Goal: Information Seeking & Learning: Find specific page/section

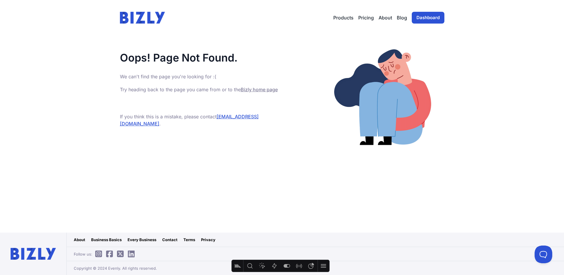
click at [100, 238] on link "Business Basics" at bounding box center [106, 239] width 31 height 6
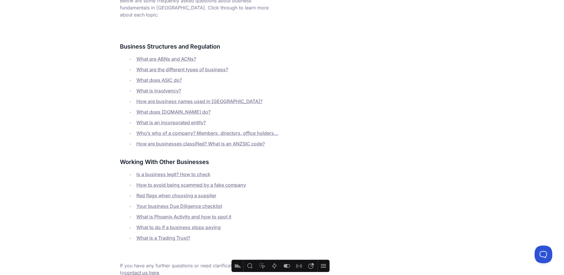
scroll to position [150, 0]
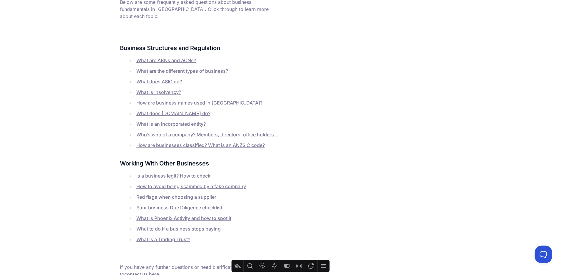
click at [150, 57] on link "What are ABNs and ACNs?" at bounding box center [166, 60] width 60 height 6
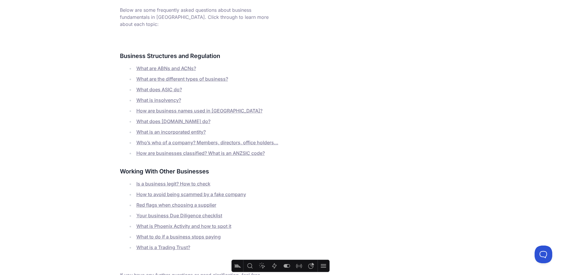
click at [315, 90] on div "Business Basics in [GEOGRAPHIC_DATA] Welcome to the Business Basics page! Wheth…" at bounding box center [282, 108] width 325 height 353
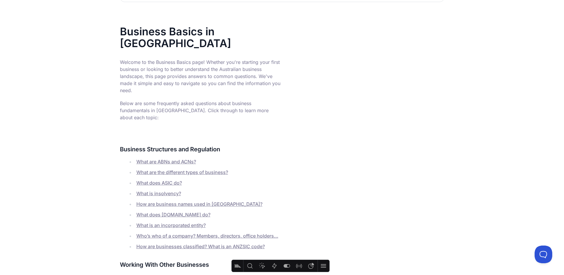
scroll to position [0, 0]
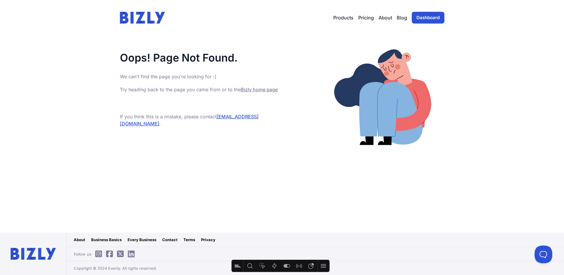
drag, startPoint x: 302, startPoint y: 59, endPoint x: 283, endPoint y: 58, distance: 18.9
click at [300, 58] on div at bounding box center [363, 96] width 162 height 123
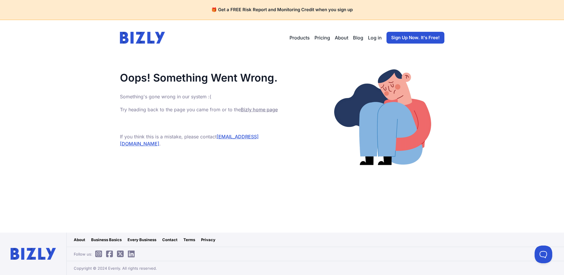
click at [360, 10] on h4 "🎁 Get a FREE Risk Report and Monitoring Credit when you sign up" at bounding box center [282, 10] width 550 height 6
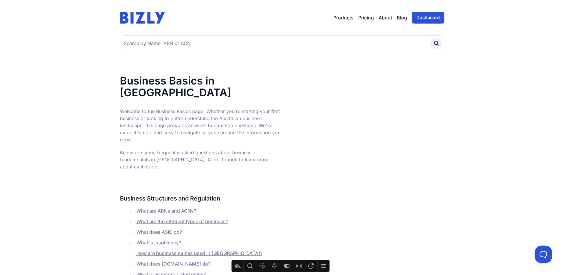
click at [129, 15] on img at bounding box center [142, 18] width 45 height 12
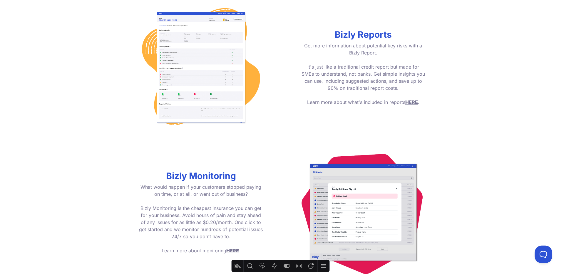
scroll to position [759, 0]
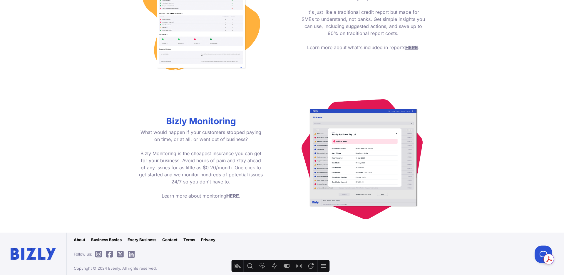
click at [104, 238] on link "Business Basics" at bounding box center [106, 239] width 31 height 6
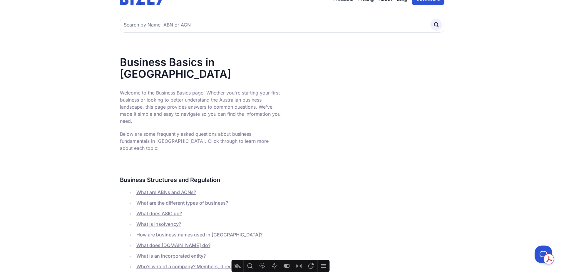
click at [178, 189] on link "What are ABNs and ACNs?" at bounding box center [166, 192] width 60 height 6
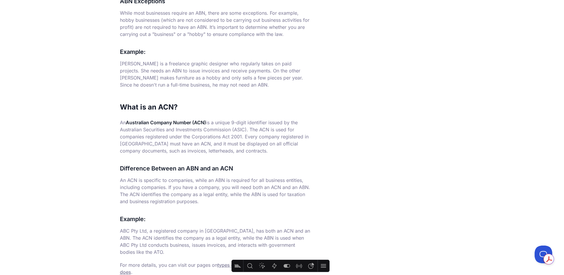
scroll to position [216, 0]
